Goal: Task Accomplishment & Management: Use online tool/utility

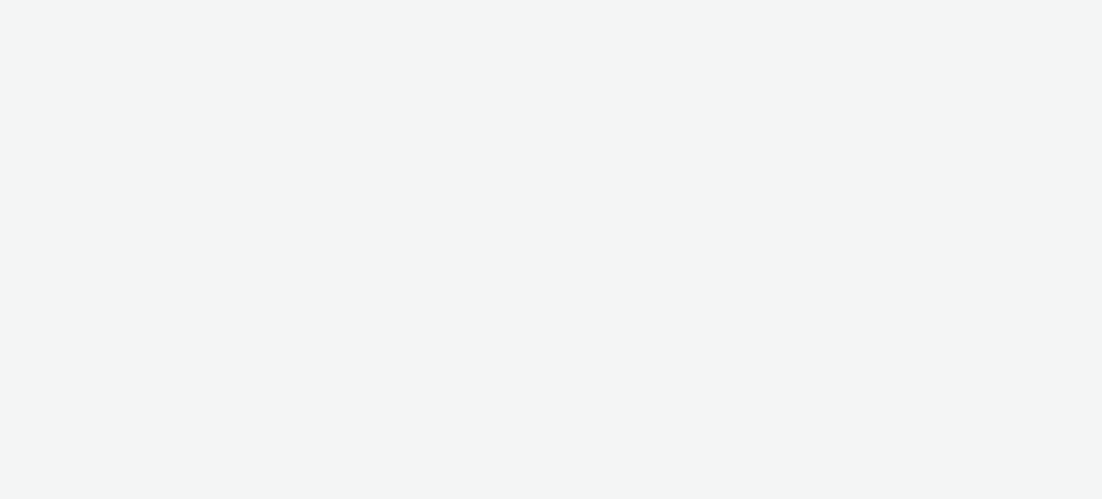
select select "47c37c18-910e-43a3-bb91-a2beb2847406"
select select "b1b940d3-d05b-48b5-821e-f328c33b988b"
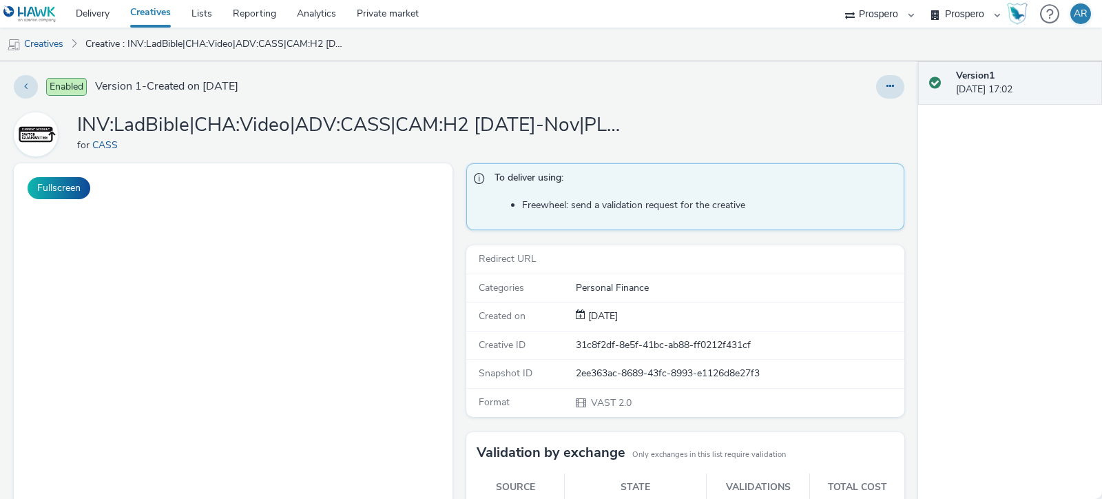
click at [312, 118] on div "INV:LadBible|CHA:Video|ADV:CASS|CAM:H2 25 Sept-Nov|PLA:Prospero|TEC:N/A|PHA:H2|…" at bounding box center [459, 134] width 890 height 44
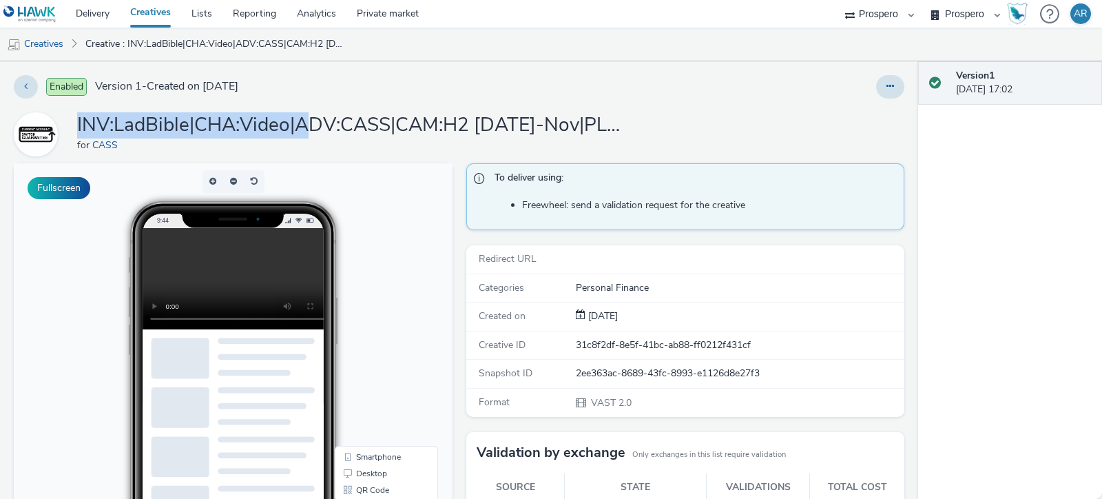
click at [152, 10] on link "Creatives" at bounding box center [150, 14] width 61 height 28
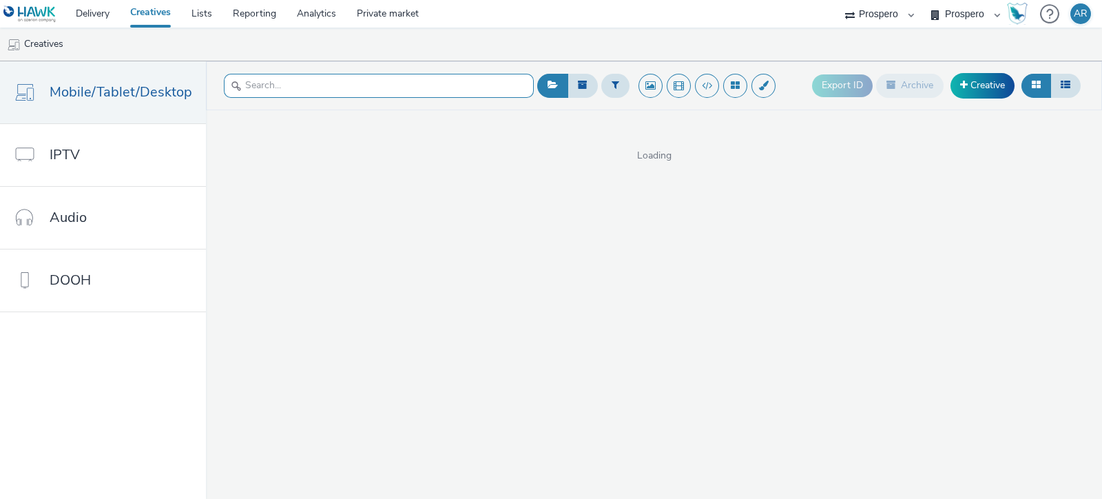
click at [303, 83] on input "text" at bounding box center [379, 86] width 310 height 24
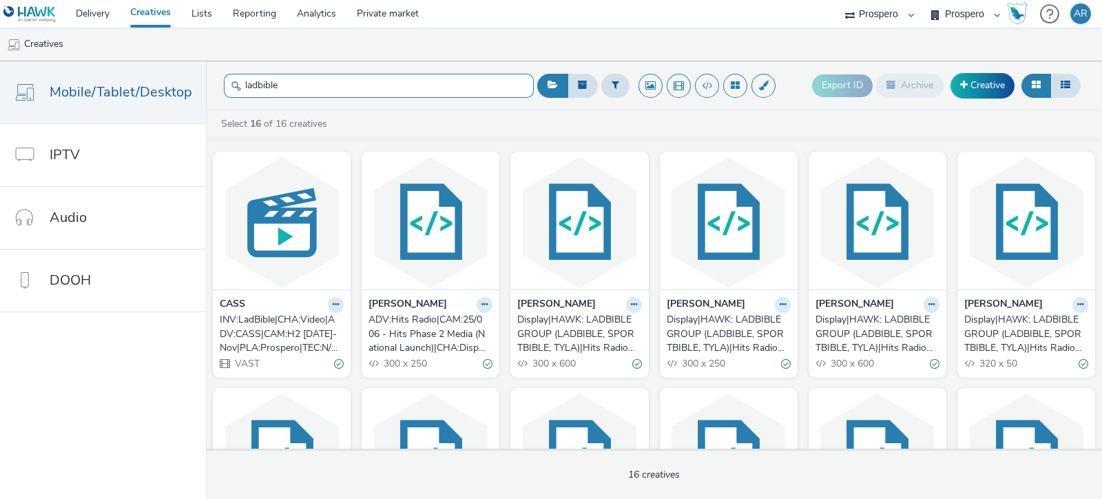
type input "ladbible"
click at [338, 313] on div "INV:LadBible|CHA:Video|ADV:CASS|CAM:H2 [DATE]-Nov|PLA:Prospero|TEC:N/A|PHA:H2|O…" at bounding box center [279, 334] width 118 height 42
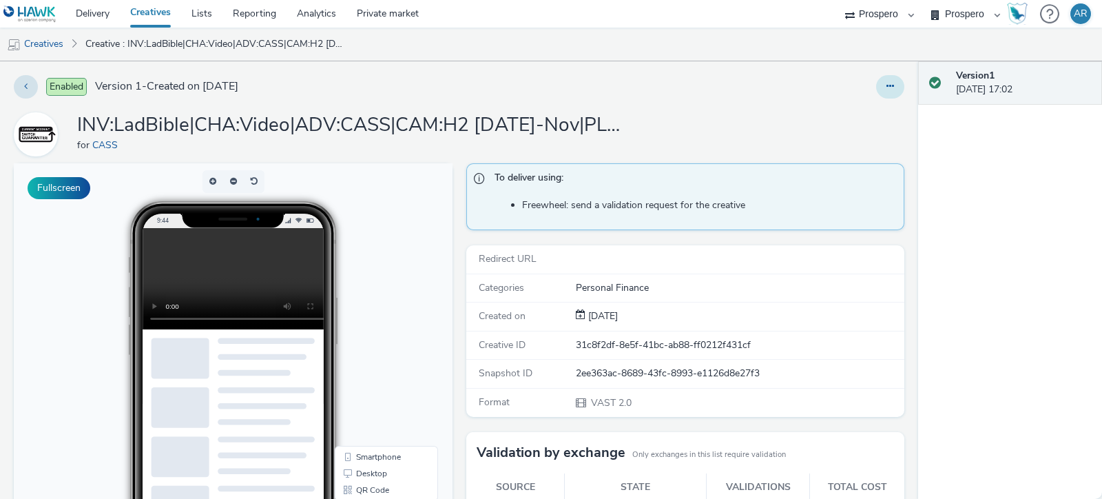
click at [886, 85] on icon at bounding box center [890, 86] width 8 height 10
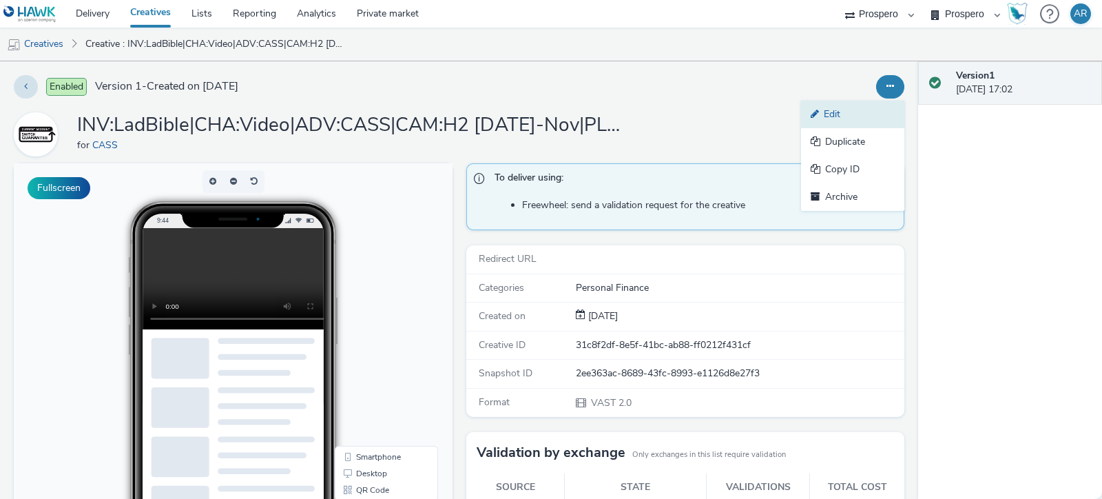
click at [848, 108] on link "Edit" at bounding box center [852, 115] width 103 height 28
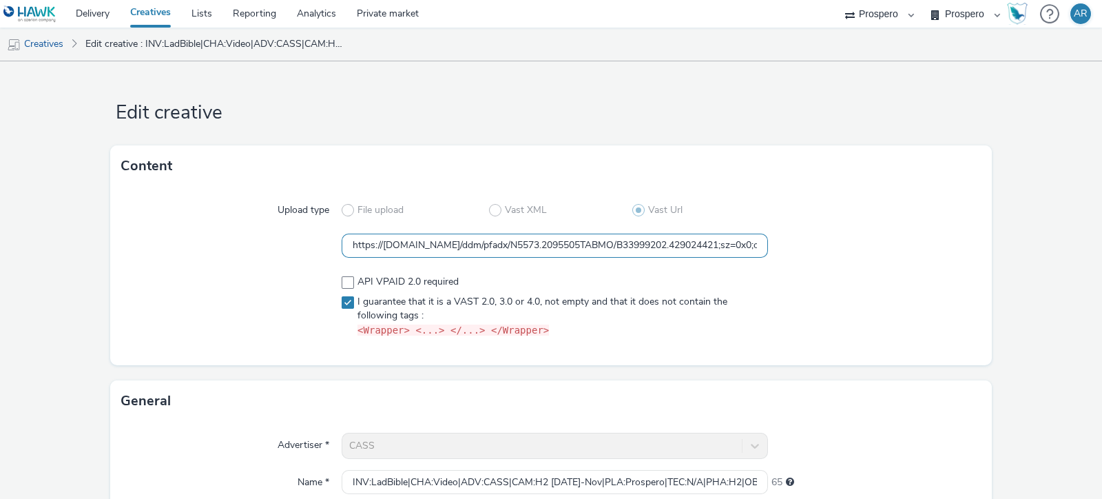
click at [579, 246] on input "https://[DOMAIN_NAME]/ddm/pfadx/N5573.2095505TABMO/B33999202.429024421;sz=0x0;o…" at bounding box center [555, 245] width 426 height 24
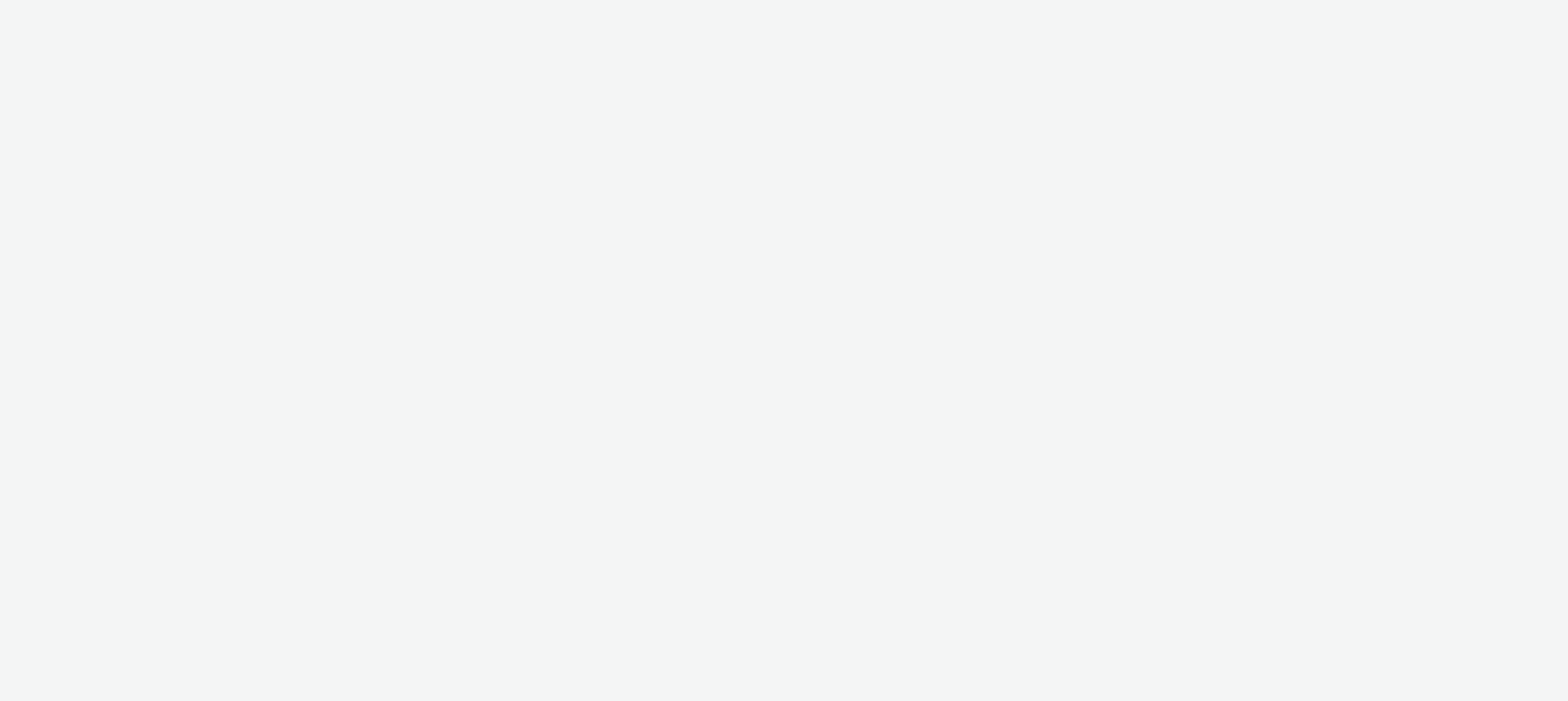
select select "47c37c18-910e-43a3-bb91-a2beb2847406"
select select "b1b940d3-d05b-48b5-821e-f328c33b988b"
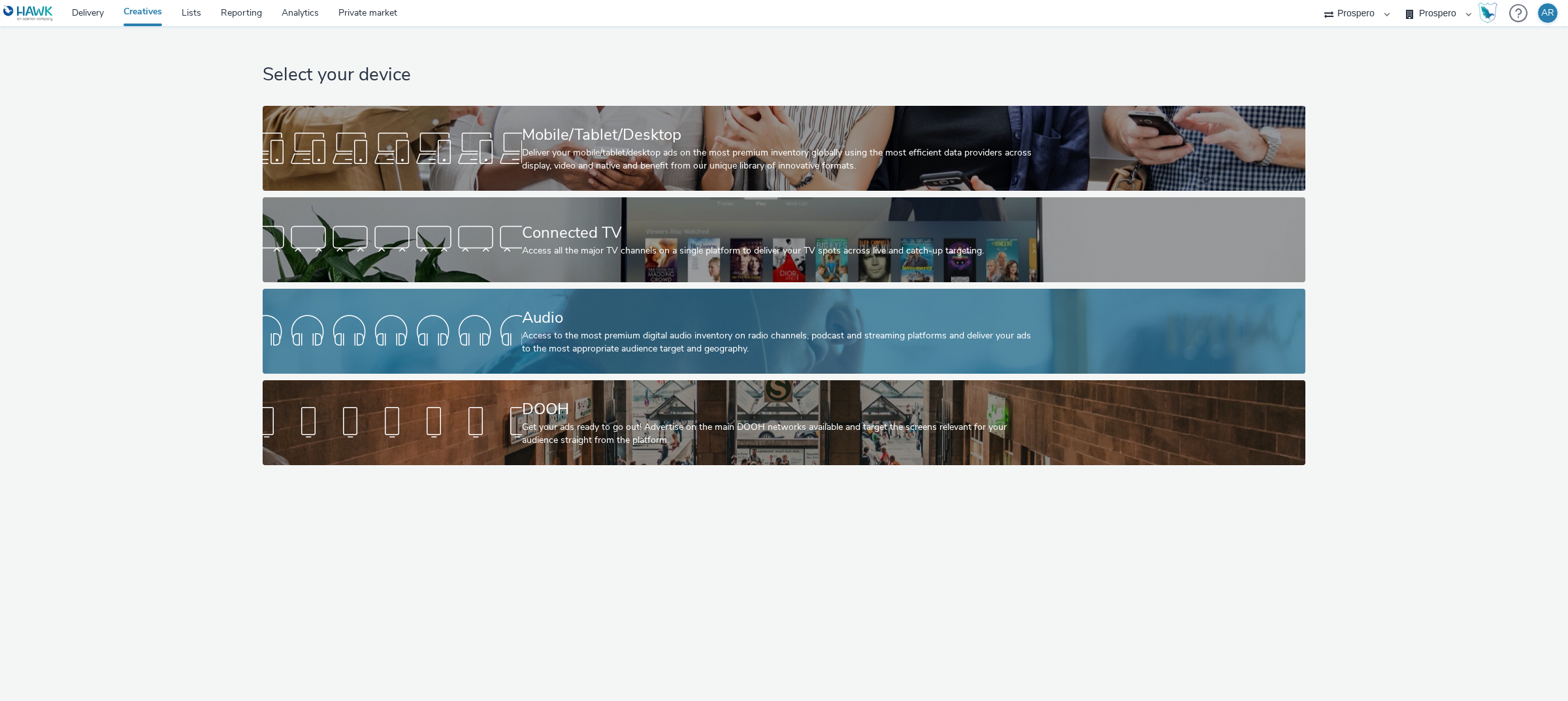
click at [684, 314] on div "Audio" at bounding box center [781, 318] width 519 height 23
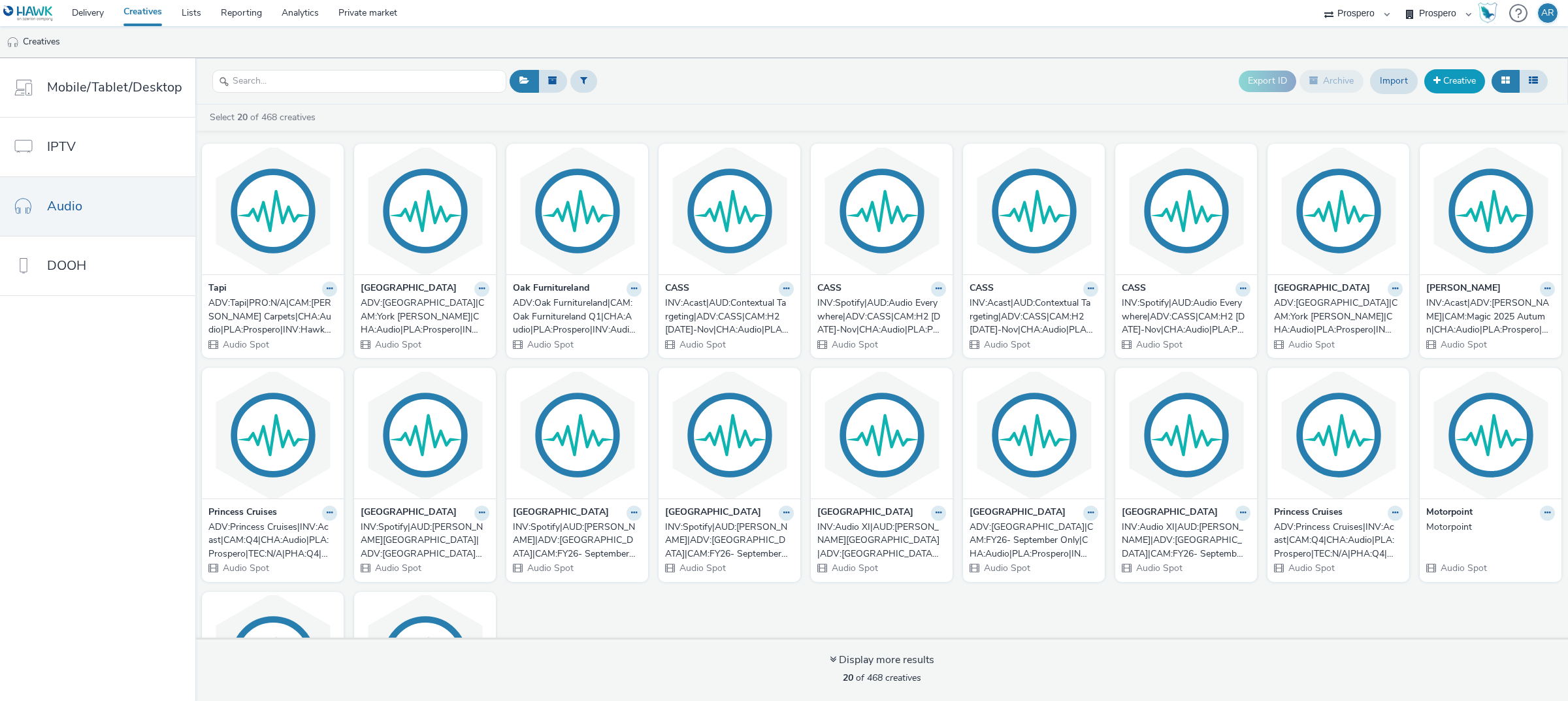
click at [1445, 77] on link "Creative" at bounding box center [1454, 81] width 61 height 24
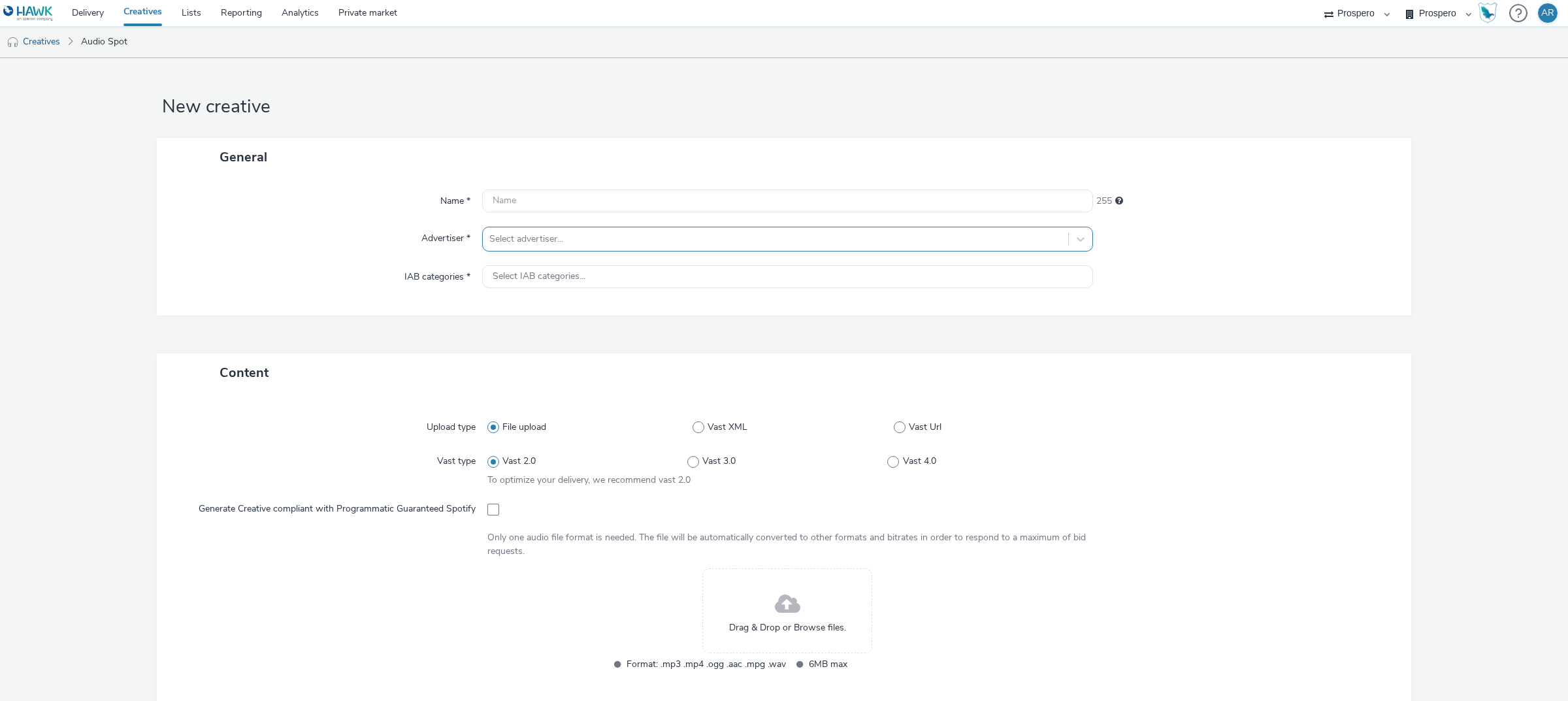
click at [685, 231] on div at bounding box center [775, 239] width 572 height 16
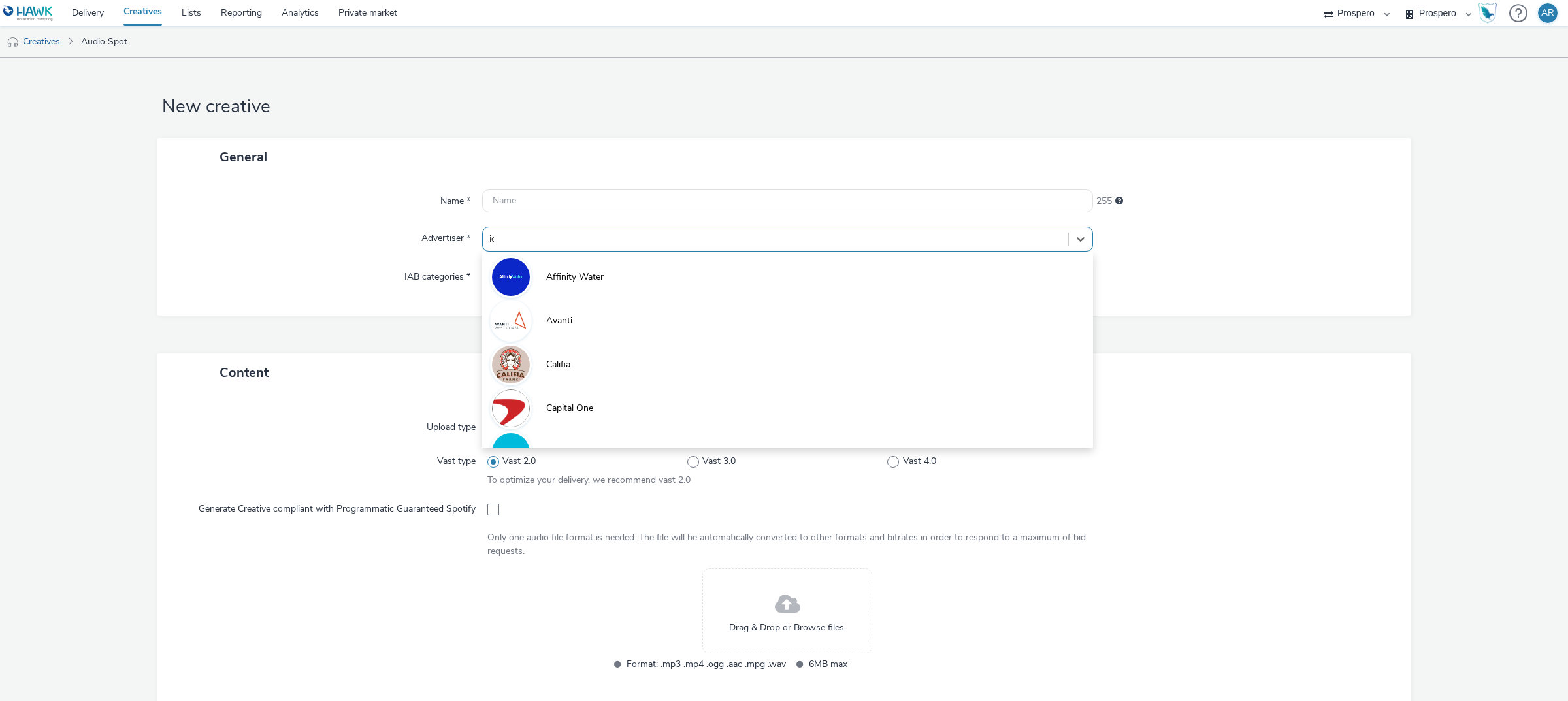
type input "ice"
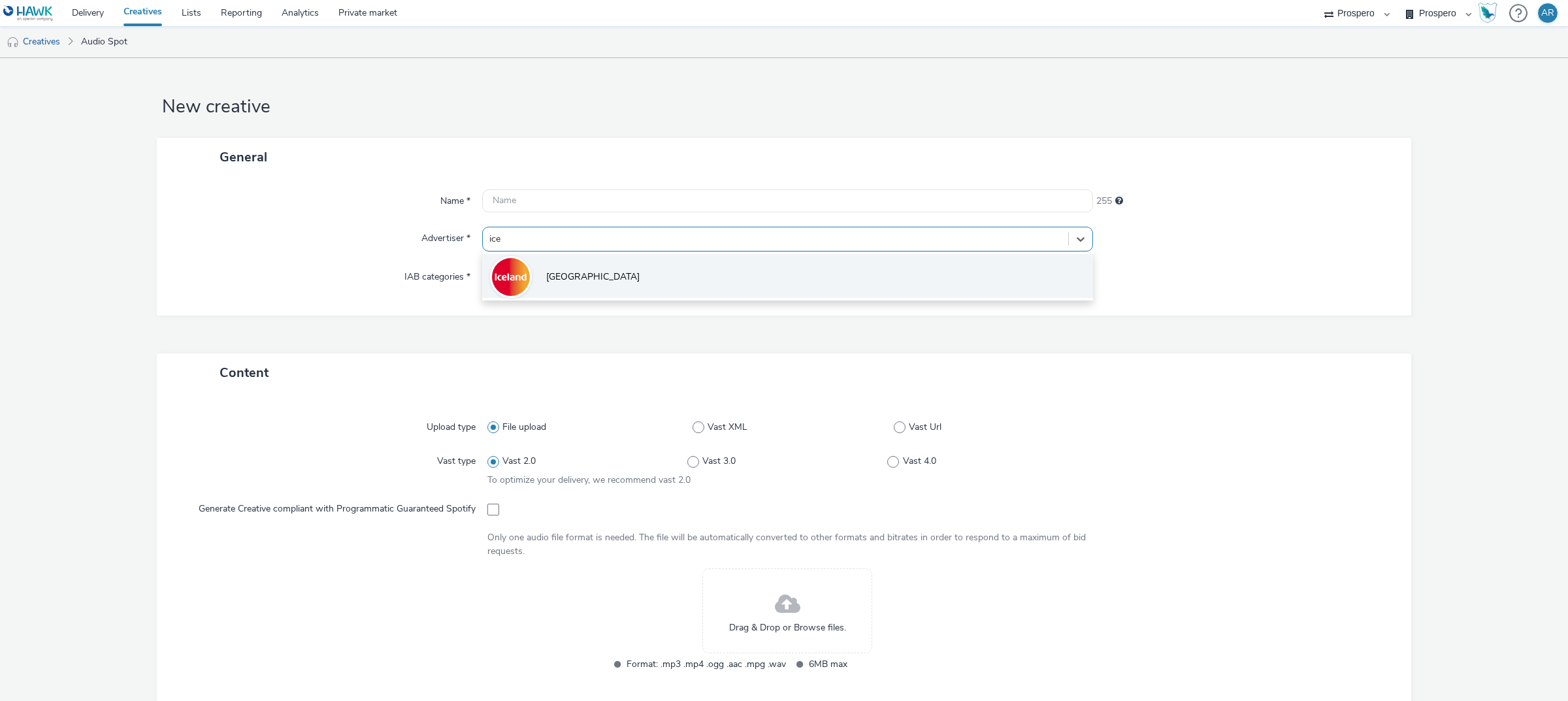
click at [660, 268] on li "[GEOGRAPHIC_DATA]" at bounding box center [787, 276] width 611 height 44
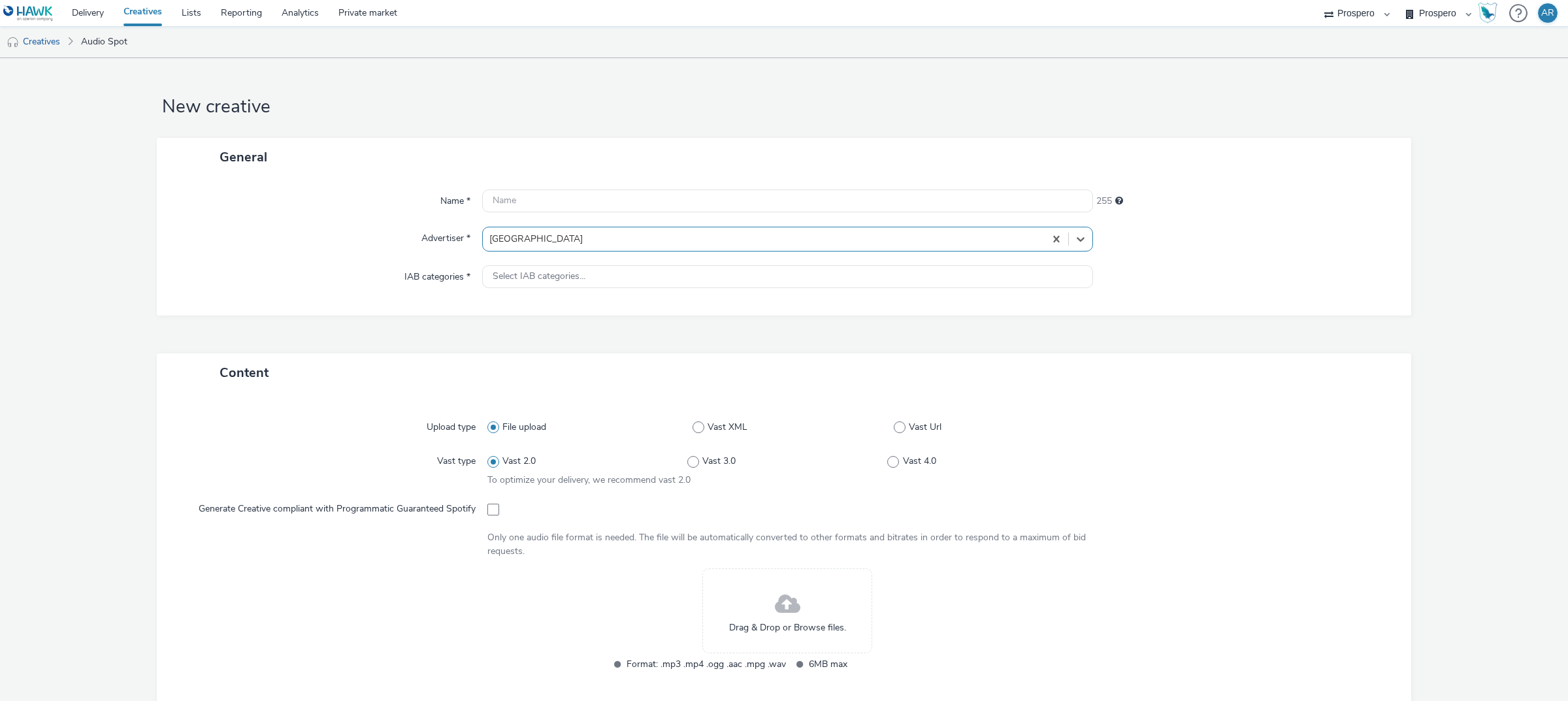
type input "[URL][DOMAIN_NAME]"
click at [894, 437] on span at bounding box center [899, 435] width 11 height 11
click at [894, 437] on input "Vast Url" at bounding box center [897, 435] width 9 height 9
radio input "false"
radio input "true"
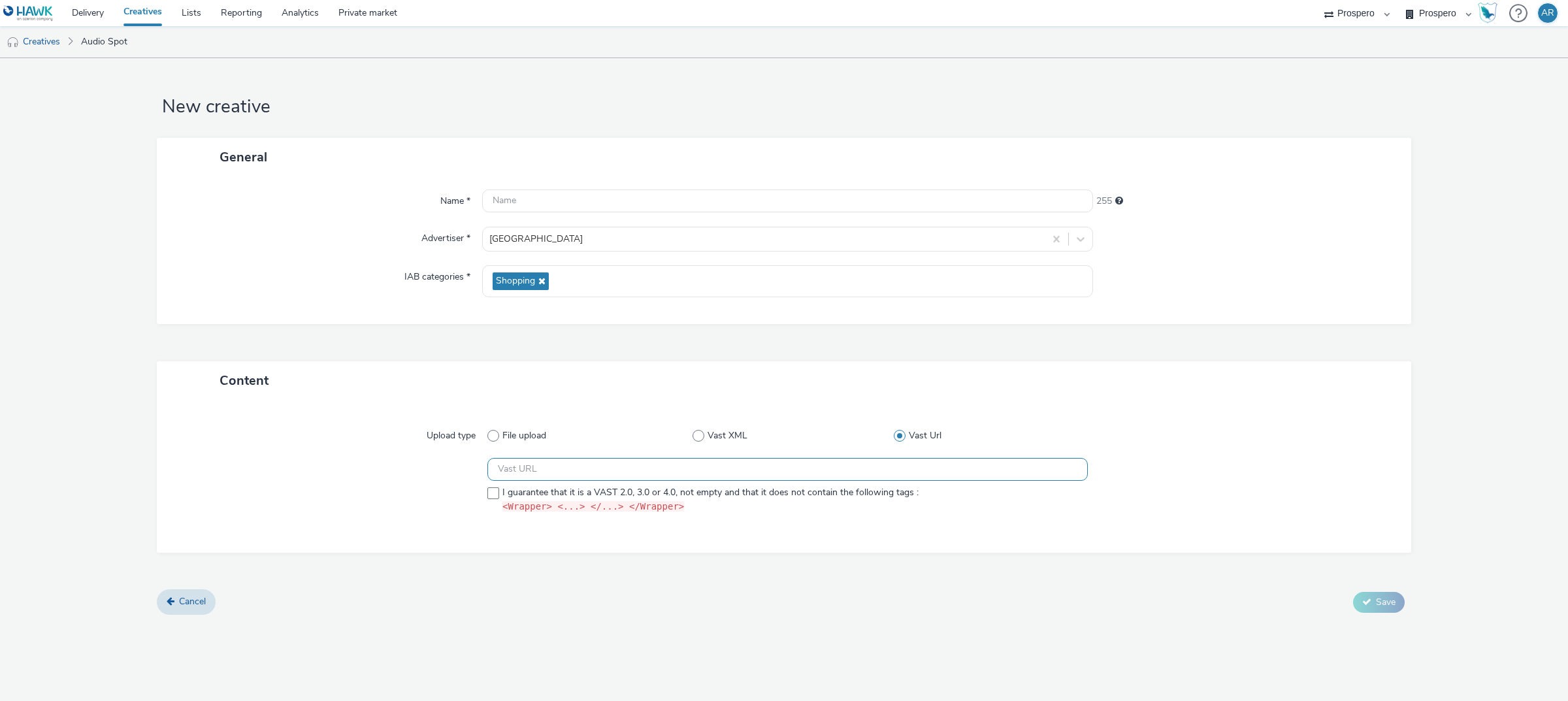
click at [530, 469] on input "text" at bounding box center [787, 470] width 600 height 23
paste input "https://ad.doubleclick.net/ddm/pfadx/N5573.2095505TABMO/B34007276.427878433;sz=…"
type input "https://ad.doubleclick.net/ddm/pfadx/N5573.2095505TABMO/B34007276.427878433;sz=…"
paste input "https://ad.doubleclick.net/ddm/pfadx/N5573.2095505TABMO/B34007276.427878433;sz=…"
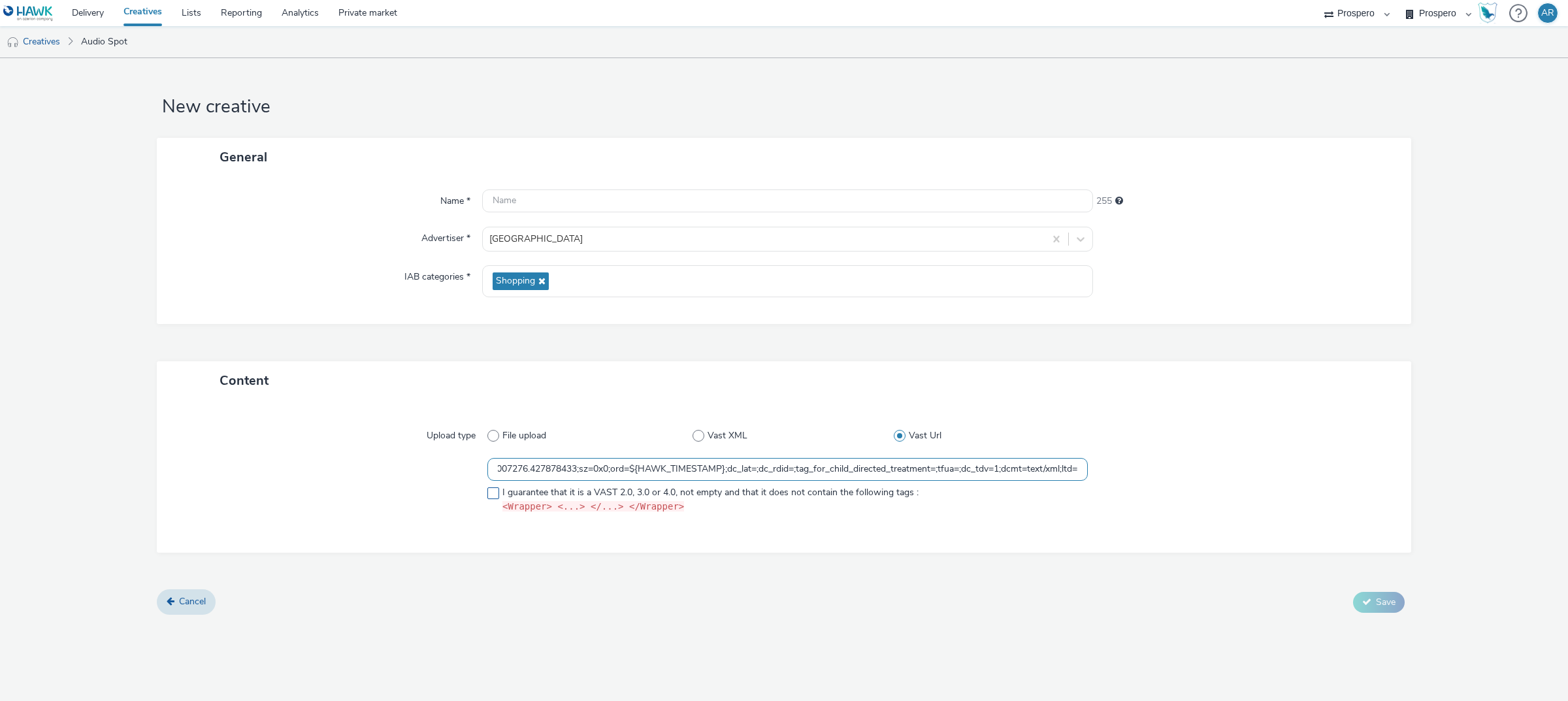
type input "https://ad.doubleclick.net/ddm/pfadx/N5573.2095505TABMO/B34007276.427878433;sz=…"
click at [492, 496] on span at bounding box center [493, 493] width 11 height 11
checkbox input "true"
click at [543, 200] on input "text" at bounding box center [787, 201] width 611 height 23
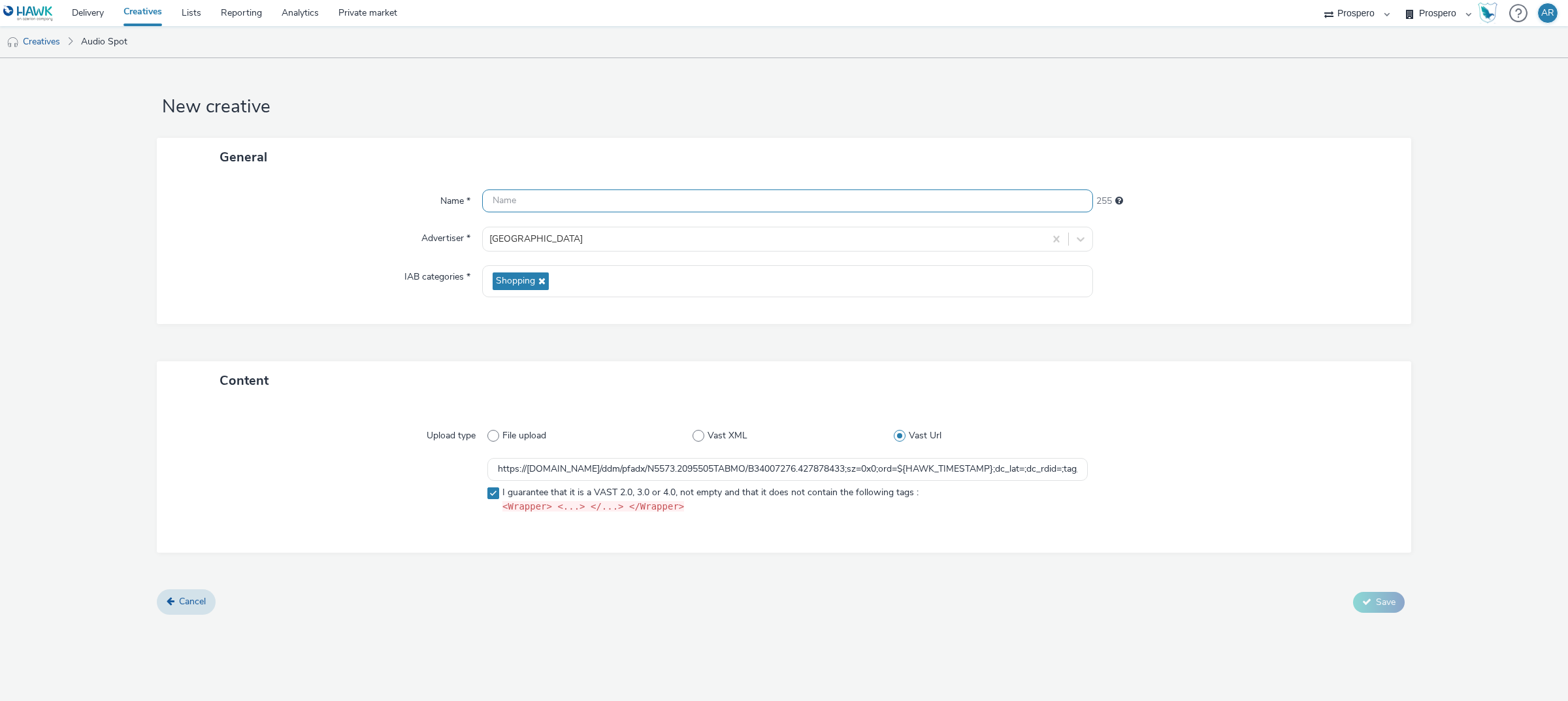
paste input "ADV:Iceland|CAM:FY26- September Only|CHA:Audio|PLA:Prospero|INV:Spotify|TEC:Gra…"
click at [941, 196] on input "ADV:Iceland|CAM:FY26- September Only|CHA:Audio|PLA:Prospero|INV:Spotify|TEC:Gra…" at bounding box center [787, 201] width 611 height 23
click at [493, 201] on input "ADV:Iceland|CAM:FY26- September Only|CHA:Audio|PLA:Prospero|INV:Spotify|TEC:Gra…" at bounding box center [787, 201] width 611 height 23
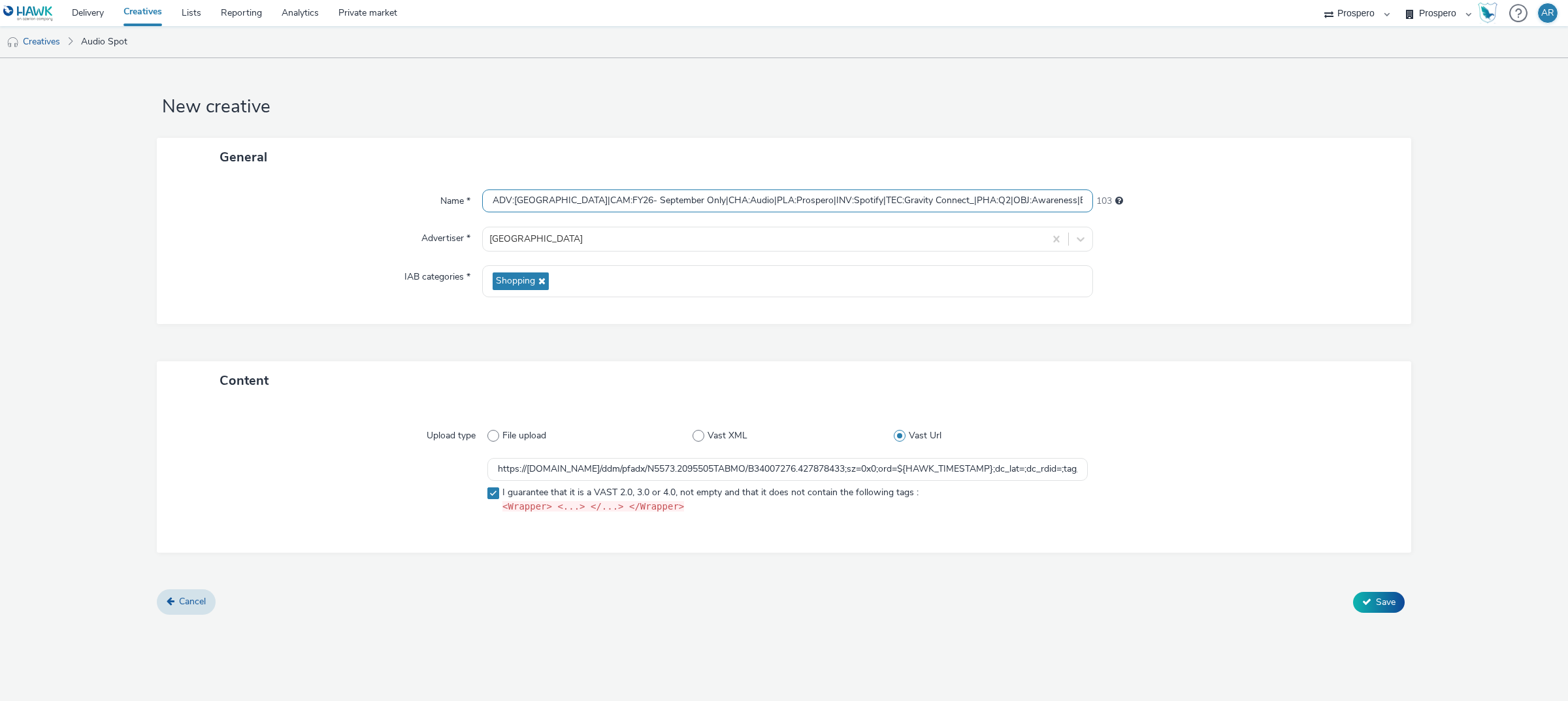
paste input "AUD:Students|"
click at [832, 204] on input "AUD:Students|ADV:Iceland|CAM:FY26- September Only|CHA:Audio|PLA:Prospero|INV:Sp…" at bounding box center [787, 201] width 611 height 23
click at [555, 201] on input "AUD:Students|ADV:Iceland|CAM:FY26- September Only|CHA:Audio|PLA:Prospero|TEC:Gr…" at bounding box center [787, 201] width 611 height 23
paste input "INV:Spotify|"
type input "AUD:Students|INV:Spotify|ADV:Iceland|CAM:FY26- September Only|CHA:Audio|PLA:Pro…"
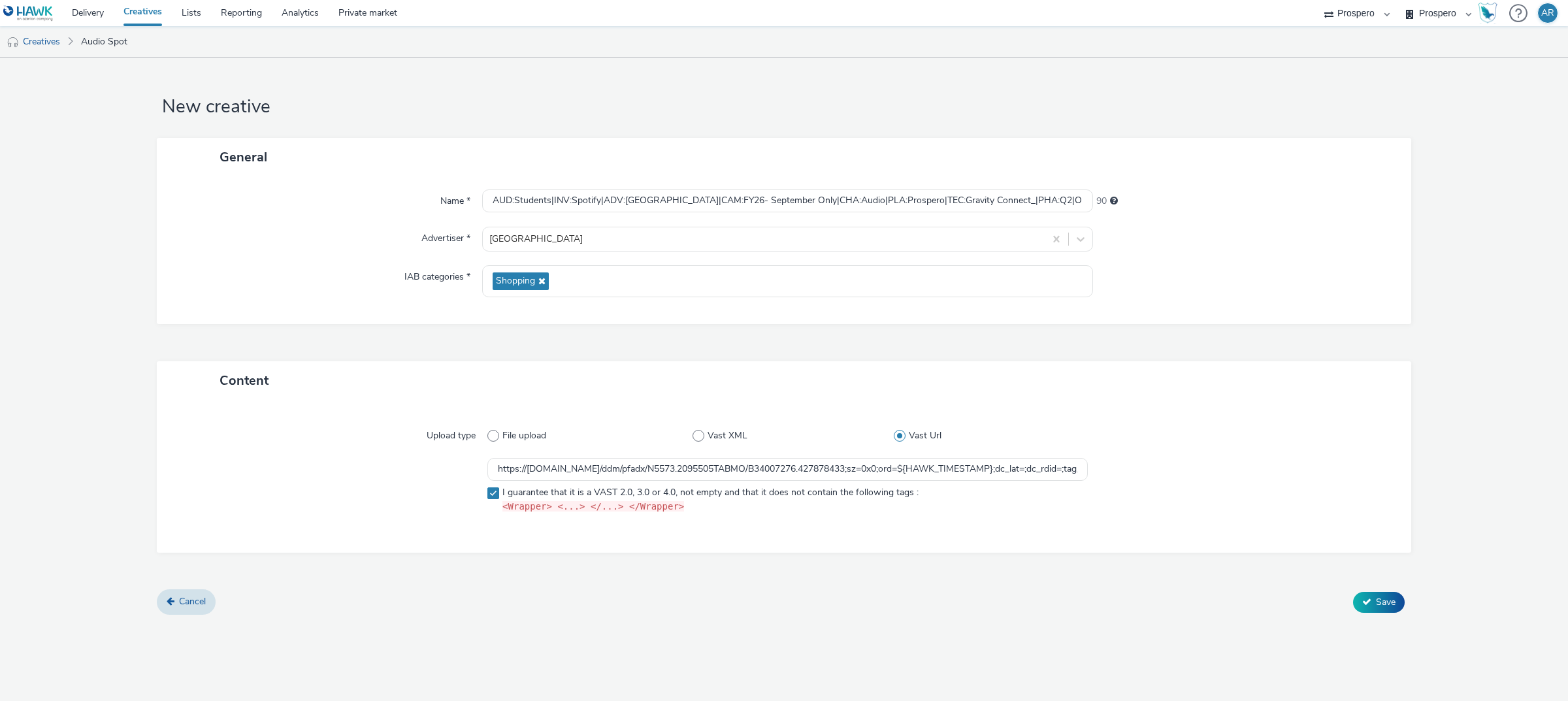
click at [1439, 390] on form "New creative General Name * AUD:Students|INV:Spotify|ADV:Iceland|CAM:FY26- Sept…" at bounding box center [784, 341] width 1568 height 566
click at [1385, 596] on span "Save" at bounding box center [1385, 601] width 20 height 12
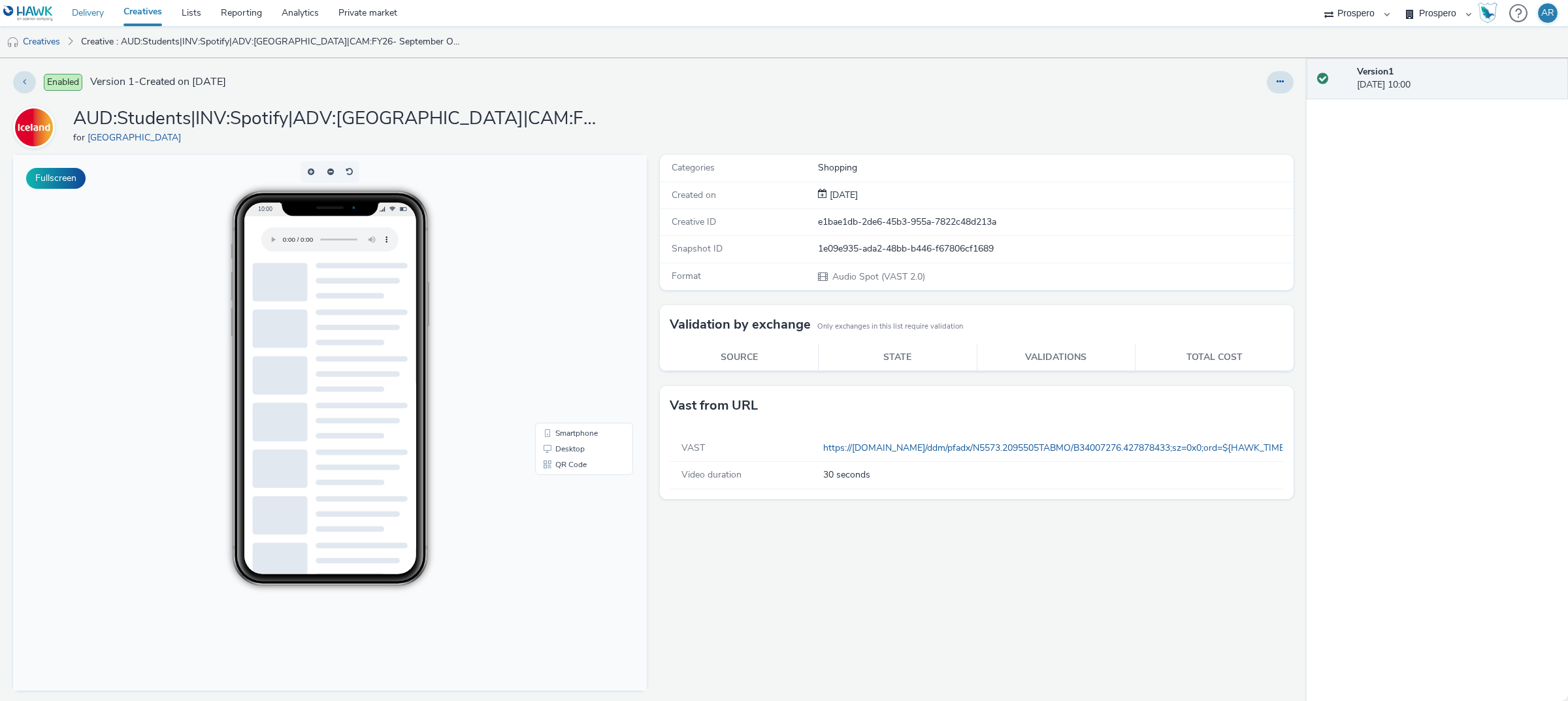
click at [98, 11] on link "Delivery" at bounding box center [87, 13] width 51 height 27
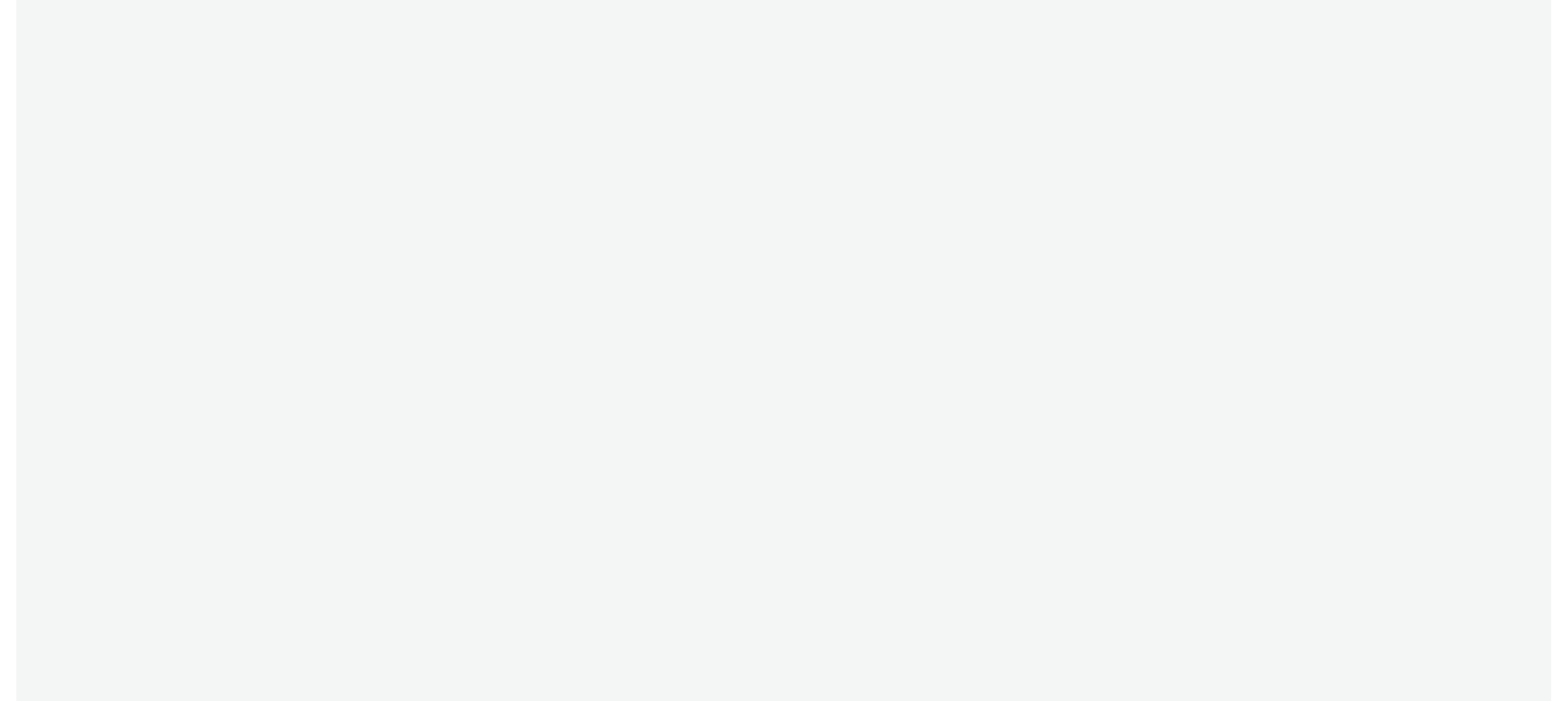
select select "47c37c18-910e-43a3-bb91-a2beb2847406"
select select "b1b940d3-d05b-48b5-821e-f328c33b988b"
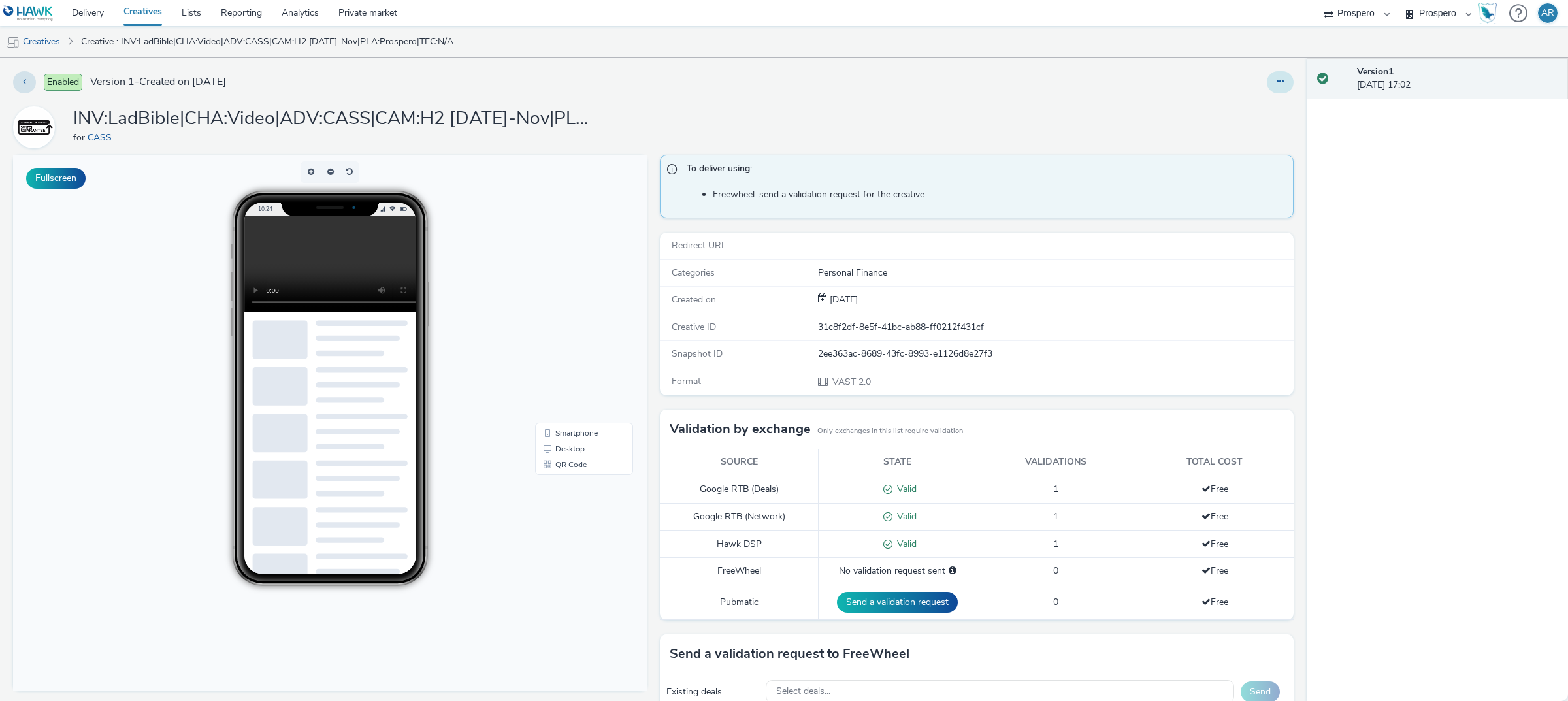
click at [1266, 81] on button at bounding box center [1280, 82] width 27 height 22
click at [1223, 106] on link "Edit" at bounding box center [1244, 109] width 98 height 27
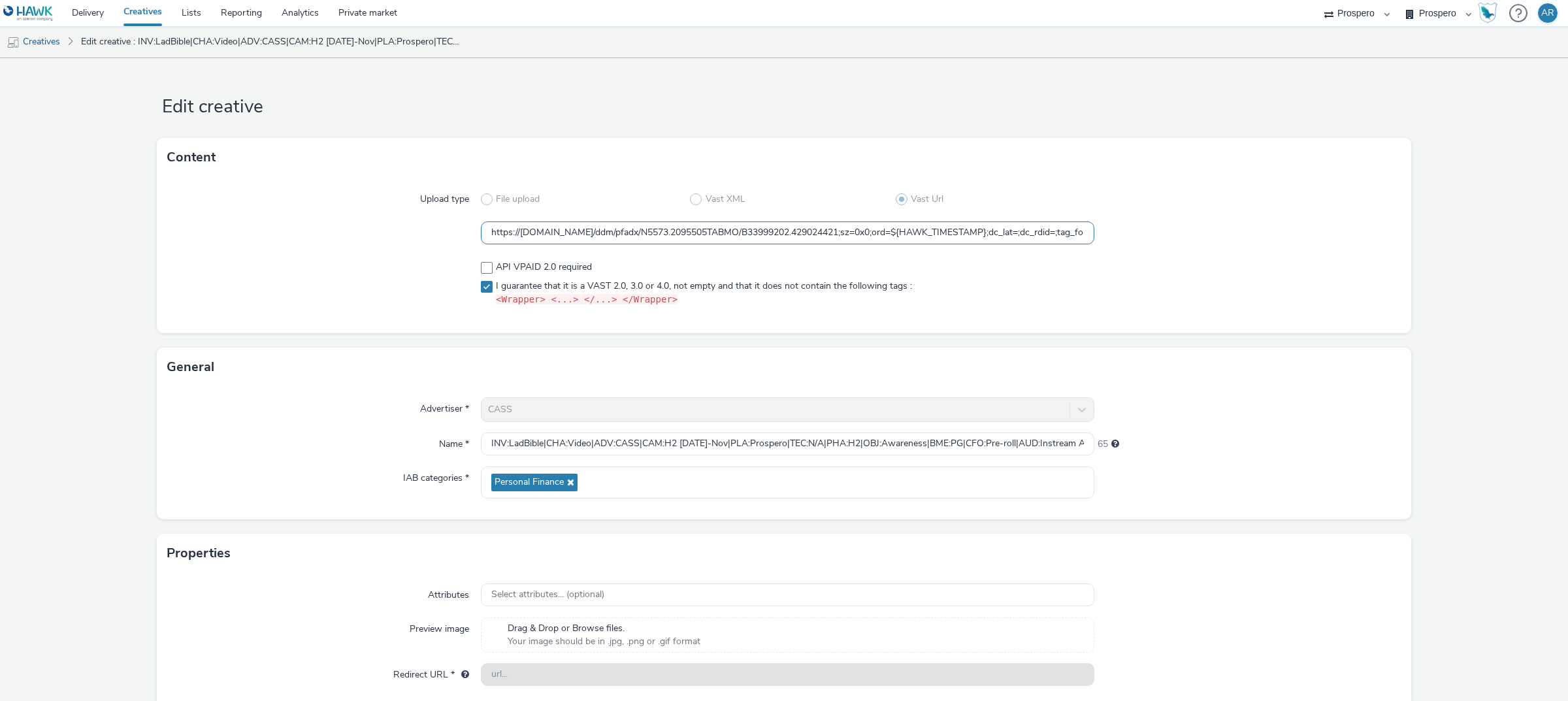
click at [660, 224] on input "https://[DOMAIN_NAME]/ddm/pfadx/N5573.2095505TABMO/B33999202.429024421;sz=0x0;o…" at bounding box center [787, 232] width 614 height 23
